Goal: Task Accomplishment & Management: Manage account settings

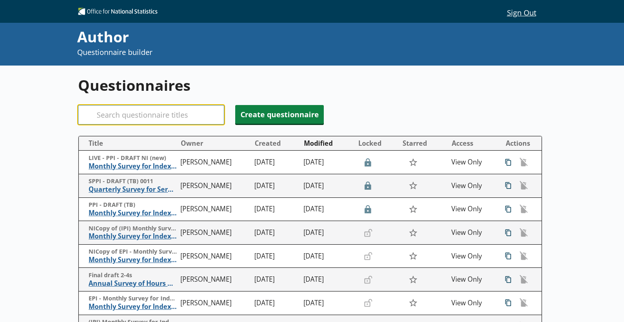
click at [136, 117] on input "Search" at bounding box center [151, 115] width 146 height 20
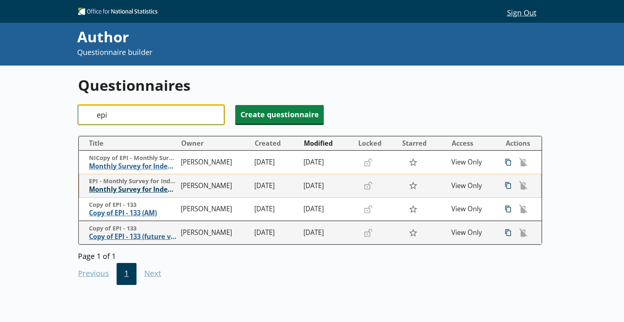
type input "epi"
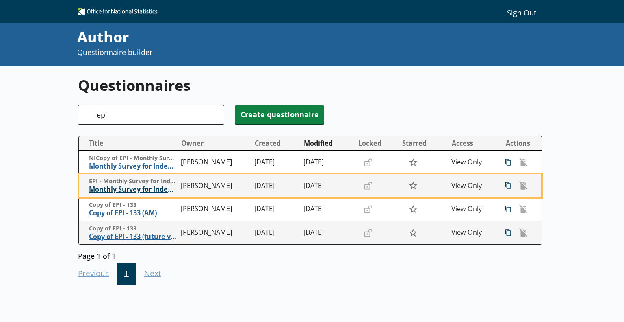
click at [130, 191] on span "Monthly Survey for Index Numbers of Export Prices - Price Quotation Return" at bounding box center [133, 189] width 88 height 9
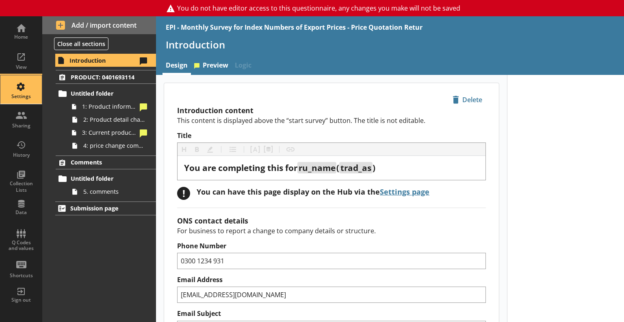
click at [24, 93] on div "Settings" at bounding box center [21, 96] width 28 height 7
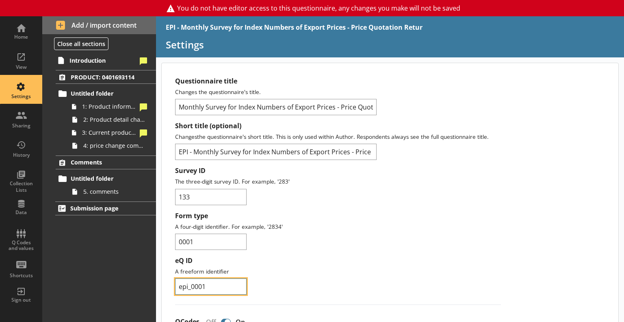
drag, startPoint x: 209, startPoint y: 285, endPoint x: 165, endPoint y: 283, distance: 43.6
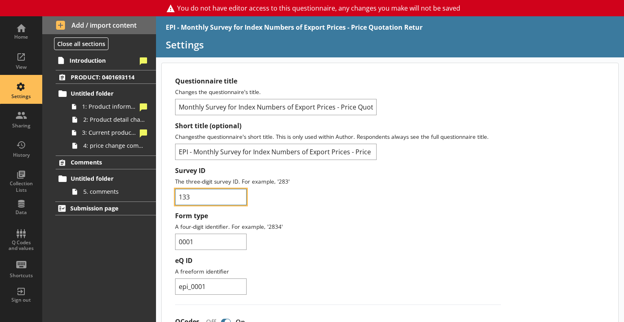
drag, startPoint x: 206, startPoint y: 193, endPoint x: 164, endPoint y: 196, distance: 41.6
click at [389, 198] on div "Survey ID The three-digit survey ID. For example, '283' 133" at bounding box center [338, 185] width 326 height 38
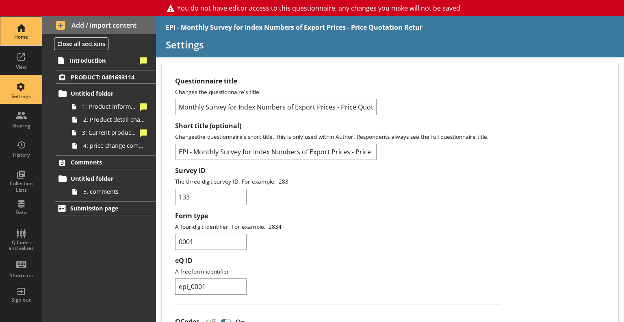
click at [14, 28] on div "Home" at bounding box center [21, 31] width 28 height 28
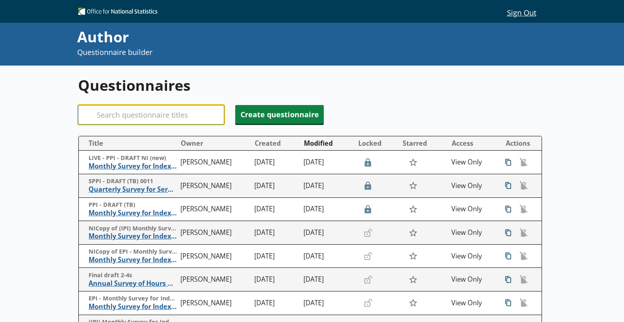
click at [135, 117] on input "Search" at bounding box center [151, 115] width 146 height 20
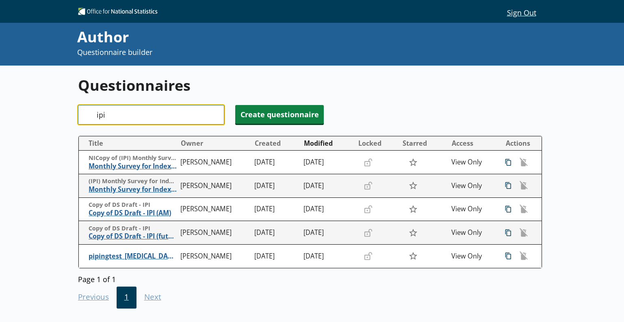
type input "ipi"
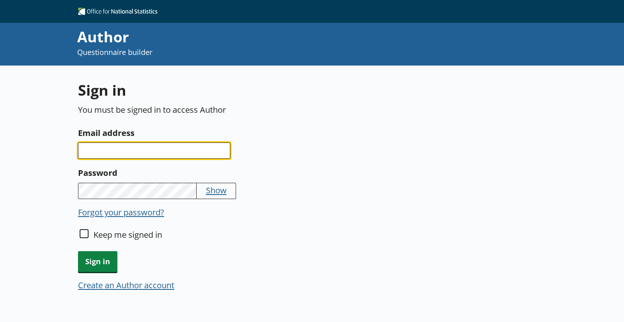
click at [137, 149] on input "Email address" at bounding box center [154, 150] width 152 height 16
click at [146, 149] on input "curtis.cody@ons.co.uk" at bounding box center [154, 150] width 152 height 16
type input "curtis.cody@ons.gov.uk"
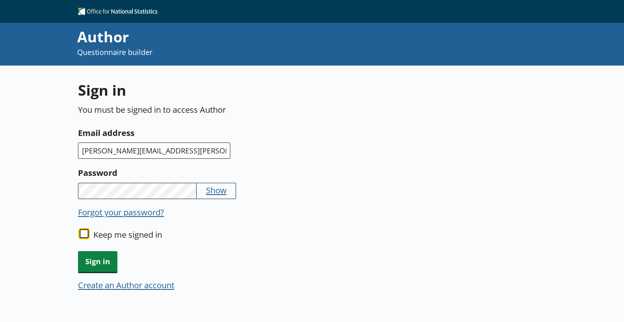
click at [85, 235] on input "Keep me signed in" at bounding box center [84, 233] width 9 height 9
checkbox input "true"
click at [99, 261] on span "Sign in" at bounding box center [97, 261] width 39 height 21
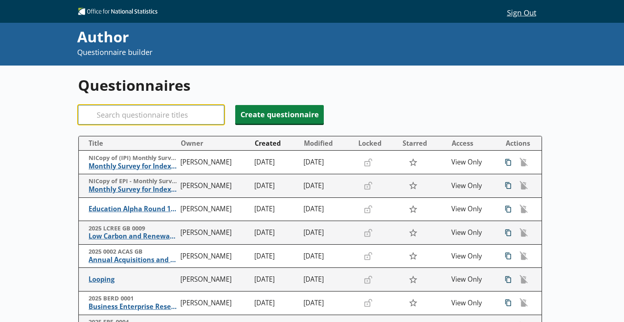
click at [121, 114] on input "Search" at bounding box center [151, 115] width 146 height 20
paste input "curtis.cody@ons.gov.uk"
type input "curtis.cody@ons.gov.uk"
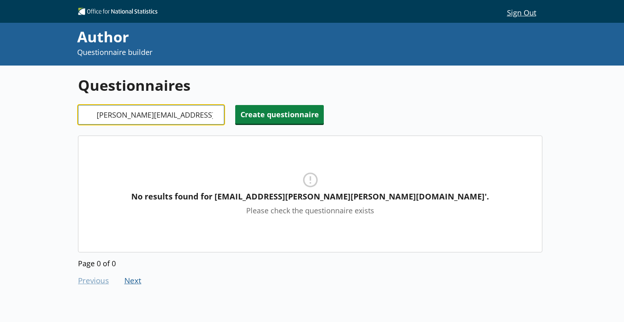
click at [215, 115] on input "curtis.cody@ons.gov.uk" at bounding box center [151, 115] width 146 height 20
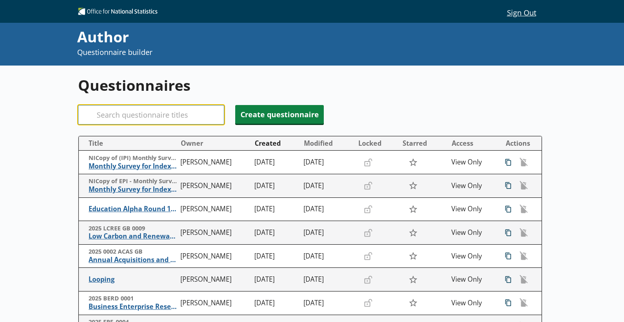
click at [162, 117] on input "Search" at bounding box center [151, 115] width 146 height 20
paste input "https://eur03.safelinks.protection.outlook.com/?url=https%3A%2F%2Fauthor.eqbs.g…"
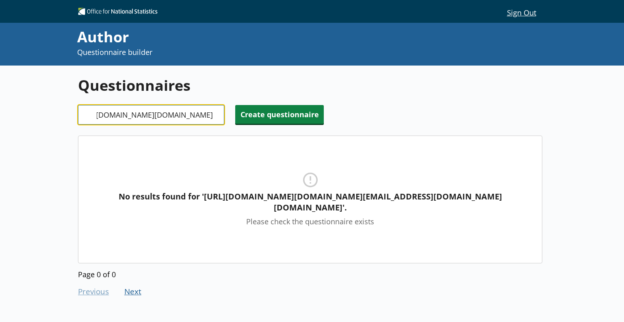
type input "https://eur03.safelinks.protection.outlook.com/?url=https%3A%2F%2Fauthor.eqbs.g…"
click at [217, 115] on input "https://eur03.safelinks.protection.outlook.com/?url=https%3A%2F%2Fauthor.eqbs.g…" at bounding box center [151, 115] width 146 height 20
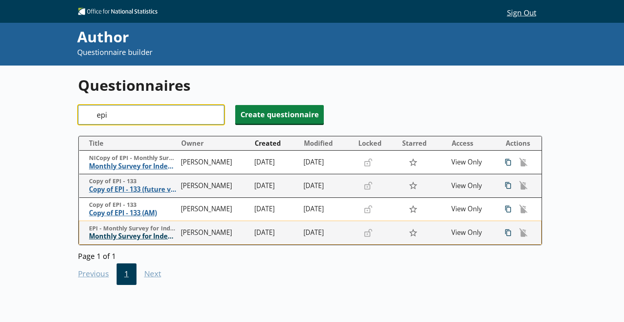
type input "epi"
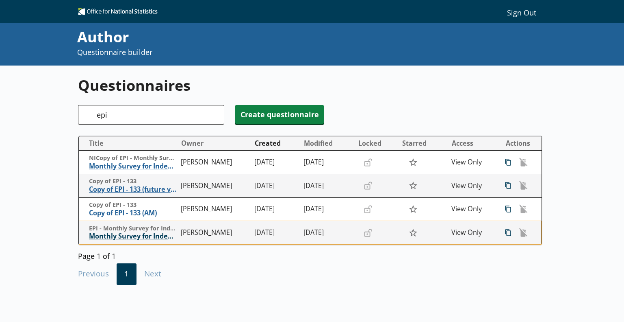
click at [132, 235] on span "Monthly Survey for Index Numbers of Export Prices - Price Quotation Return" at bounding box center [133, 236] width 88 height 9
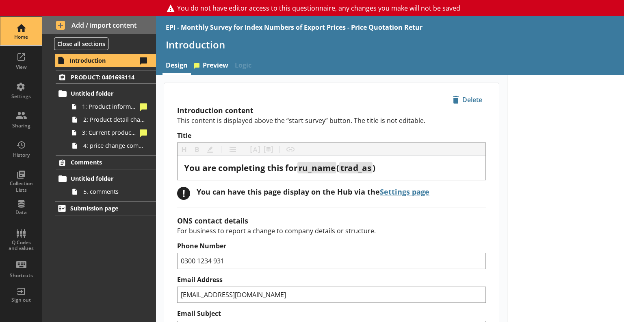
click at [17, 32] on div "Home" at bounding box center [21, 31] width 28 height 28
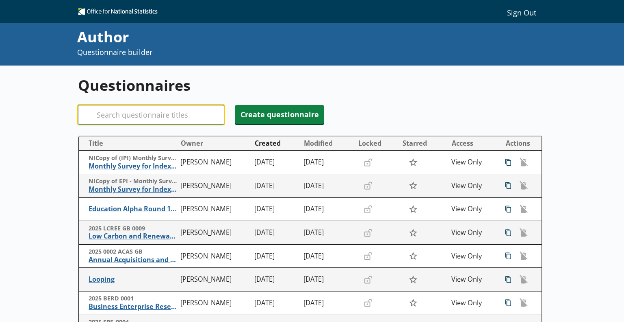
click at [156, 108] on input "Search" at bounding box center [151, 115] width 146 height 20
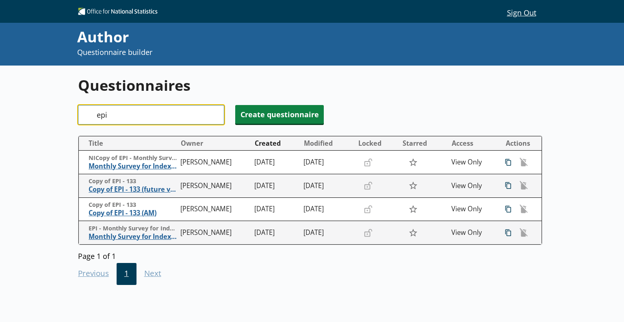
type input "epi"
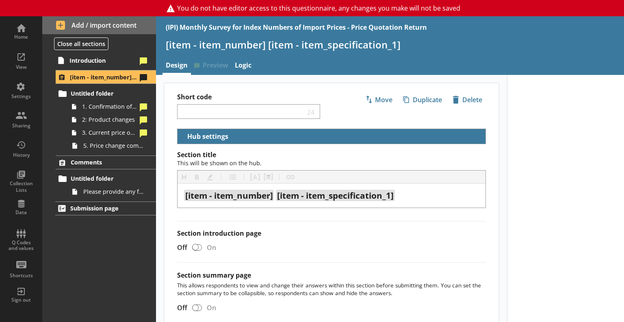
select select "18c8d37d-0af8-4842-925b-360f30585748"
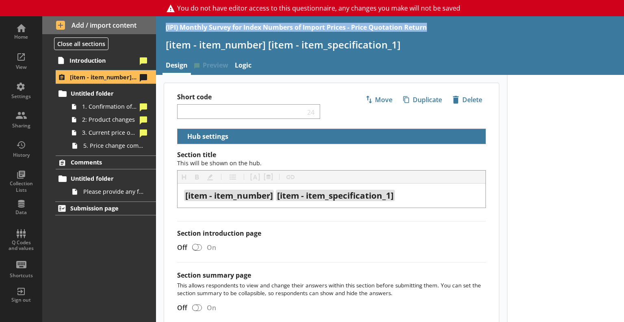
drag, startPoint x: 428, startPoint y: 27, endPoint x: 166, endPoint y: 26, distance: 262.2
click at [166, 26] on div "(IPI) Monthly Survey for Index Numbers of Import Prices - Price Quotation Return" at bounding box center [390, 27] width 468 height 22
copy div "(IPI) Monthly Survey for Index Numbers of Import Prices - Price Quotation Return"
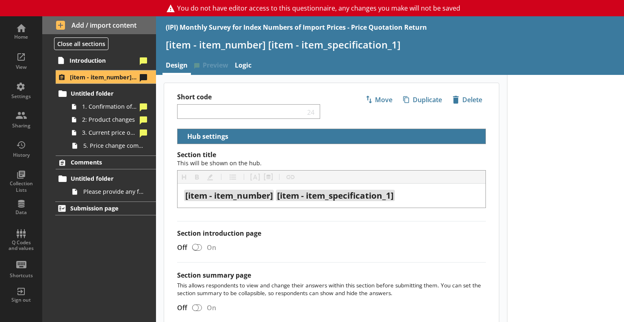
drag, startPoint x: 183, startPoint y: 30, endPoint x: 335, endPoint y: 58, distance: 155.1
click at [457, 59] on nav "Design Preview Logic" at bounding box center [390, 65] width 468 height 17
click at [24, 93] on div "Settings" at bounding box center [21, 96] width 28 height 7
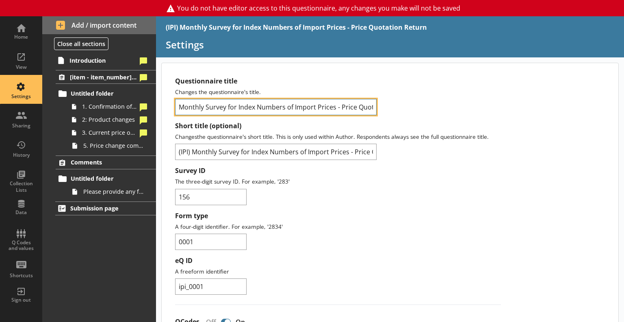
click at [313, 110] on input "Monthly Survey for Index Numbers of Import Prices - Price Quotation Return" at bounding box center [276, 107] width 202 height 16
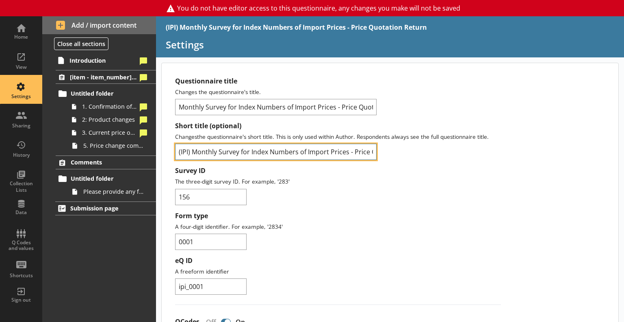
click at [350, 152] on input "(IPI) Monthly Survey for Index Numbers of Import Prices - Price Quotation Return" at bounding box center [276, 151] width 202 height 16
click at [283, 152] on input "NICopy of (IPI) Monthly Survey for Index Numbers of Import Prices - Price Quota…" at bounding box center [276, 151] width 202 height 16
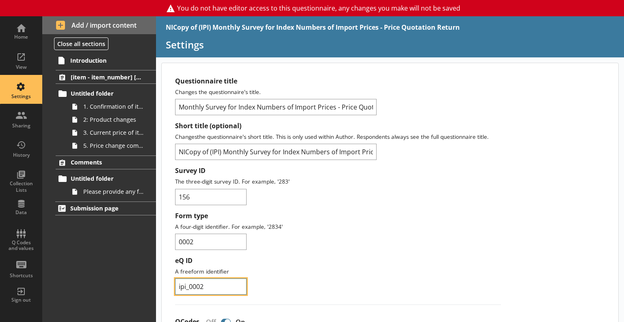
drag, startPoint x: 208, startPoint y: 283, endPoint x: 174, endPoint y: 282, distance: 33.8
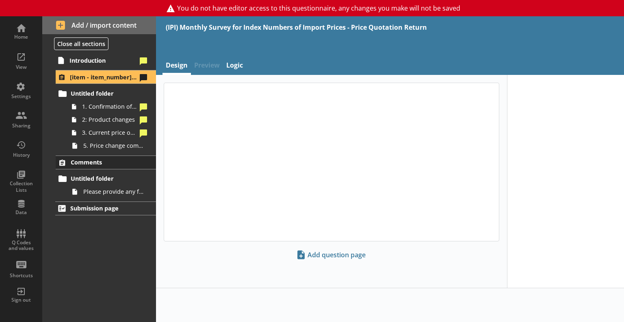
select select "18c8d37d-0af8-4842-925b-360f30585748"
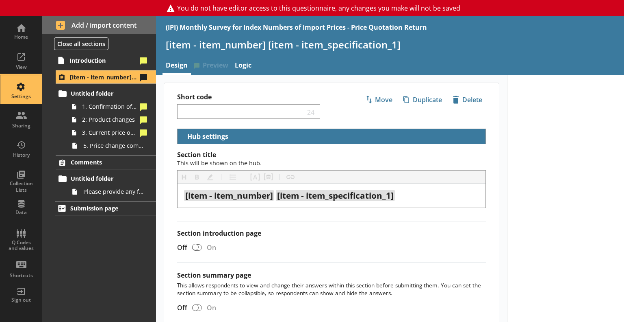
click at [21, 96] on div "Settings" at bounding box center [21, 96] width 28 height 7
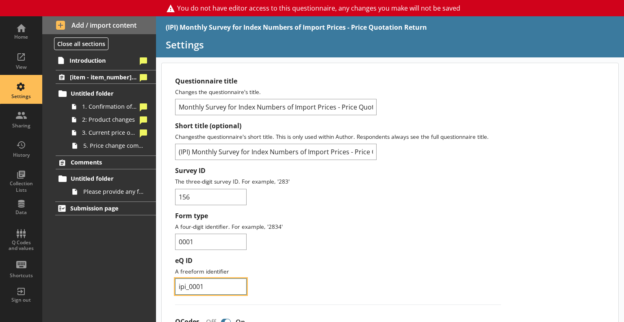
drag, startPoint x: 193, startPoint y: 286, endPoint x: 161, endPoint y: 285, distance: 31.3
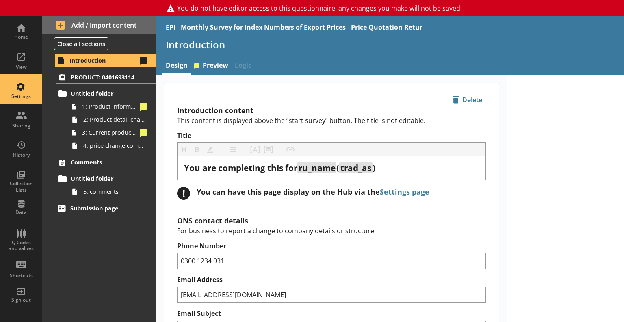
click at [24, 81] on div "Settings" at bounding box center [21, 89] width 28 height 28
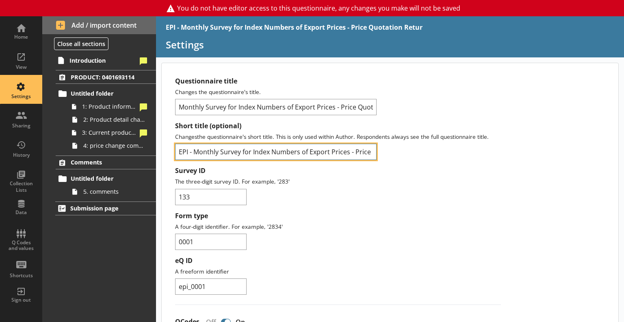
click at [226, 151] on input "EPI - Monthly Survey for Index Numbers of Export Prices - Price Quotation Retur" at bounding box center [276, 151] width 202 height 16
click at [193, 151] on input "NICopy of EPI - Monthly Survey for Index Numbers of Export Prices - Price Quota…" at bounding box center [276, 151] width 202 height 16
click at [319, 150] on input "NICopy of EPI - Monthly Survey for Index Numbers of Export Prices - Price Quota…" at bounding box center [276, 151] width 202 height 16
click at [321, 149] on input "NICopy of EPI - Monthly Survey for Index Numbers of Export Prices - Price Quota…" at bounding box center [276, 151] width 202 height 16
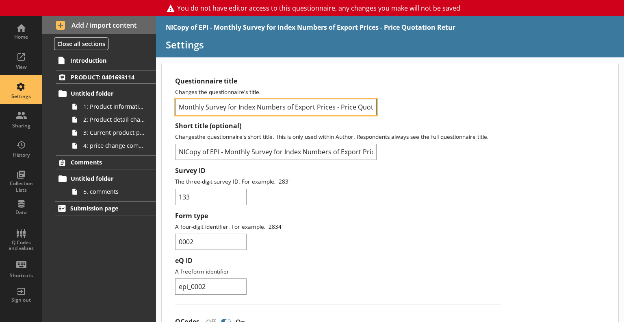
click at [330, 109] on input "Monthly Survey for Index Numbers of Export Prices - Price Quotation Return" at bounding box center [276, 107] width 202 height 16
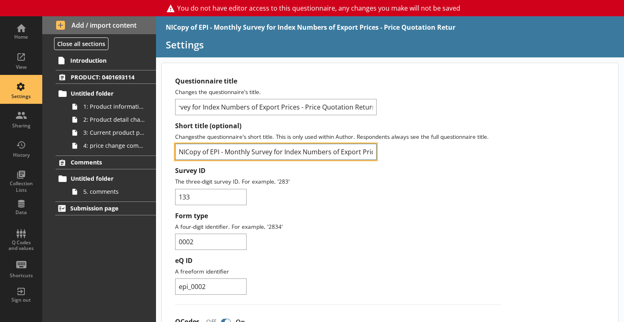
click at [371, 152] on input "NICopy of EPI - Monthly Survey for Index Numbers of Export Prices - Price Quota…" at bounding box center [276, 151] width 202 height 16
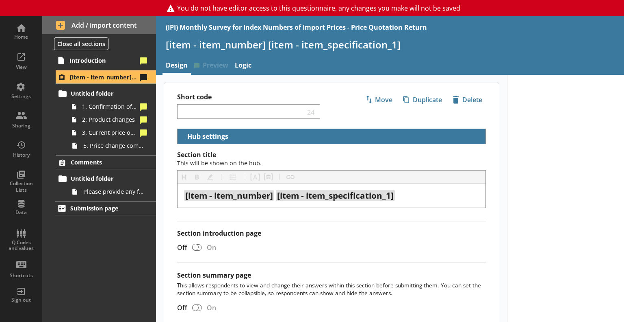
select select "18c8d37d-0af8-4842-925b-360f30585748"
